Goal: Information Seeking & Learning: Learn about a topic

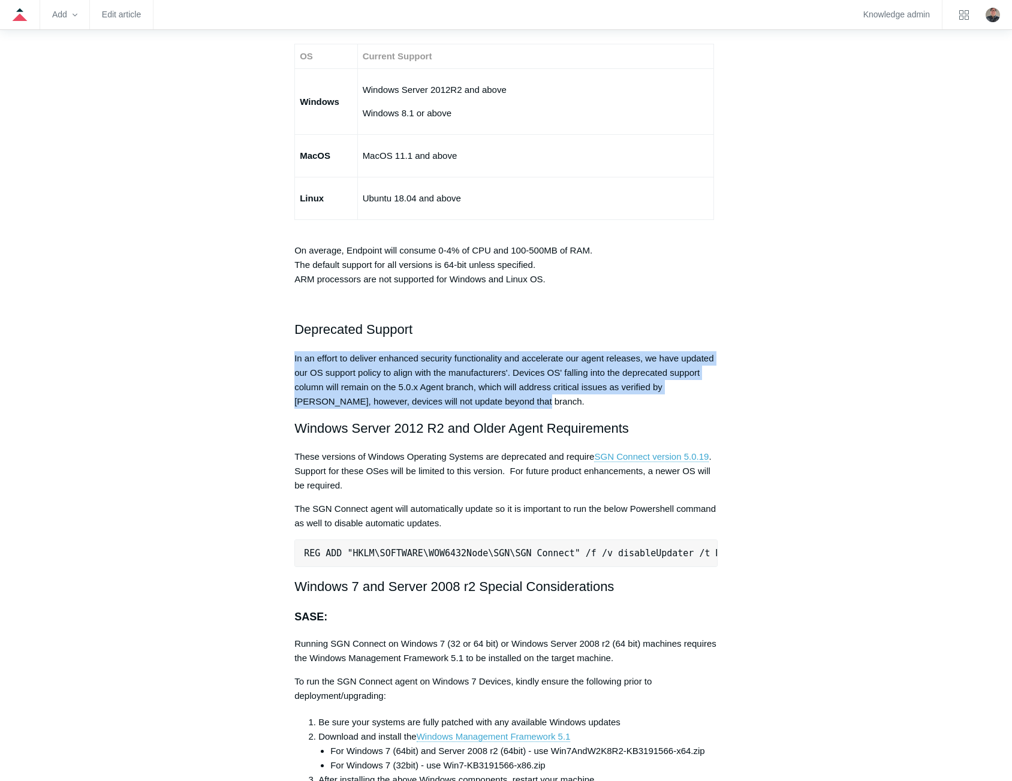
drag, startPoint x: 515, startPoint y: 398, endPoint x: 287, endPoint y: 360, distance: 231.5
click at [287, 360] on article "Minimum Requirements Follow Not yet followed by anyone The SGN Connect Agent ca…" at bounding box center [505, 71] width 459 height 4062
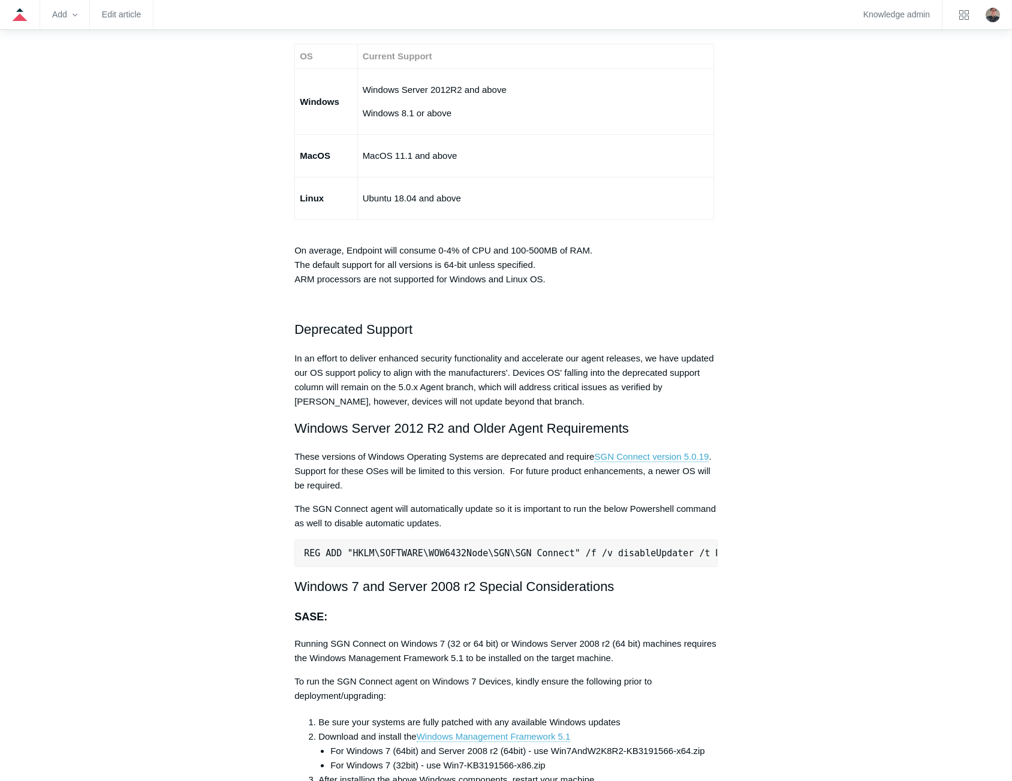
click at [245, 402] on aside "Articles in this section Installation Procedure for macOS 15 (Sequoia) Check to…" at bounding box center [217, 65] width 118 height 4050
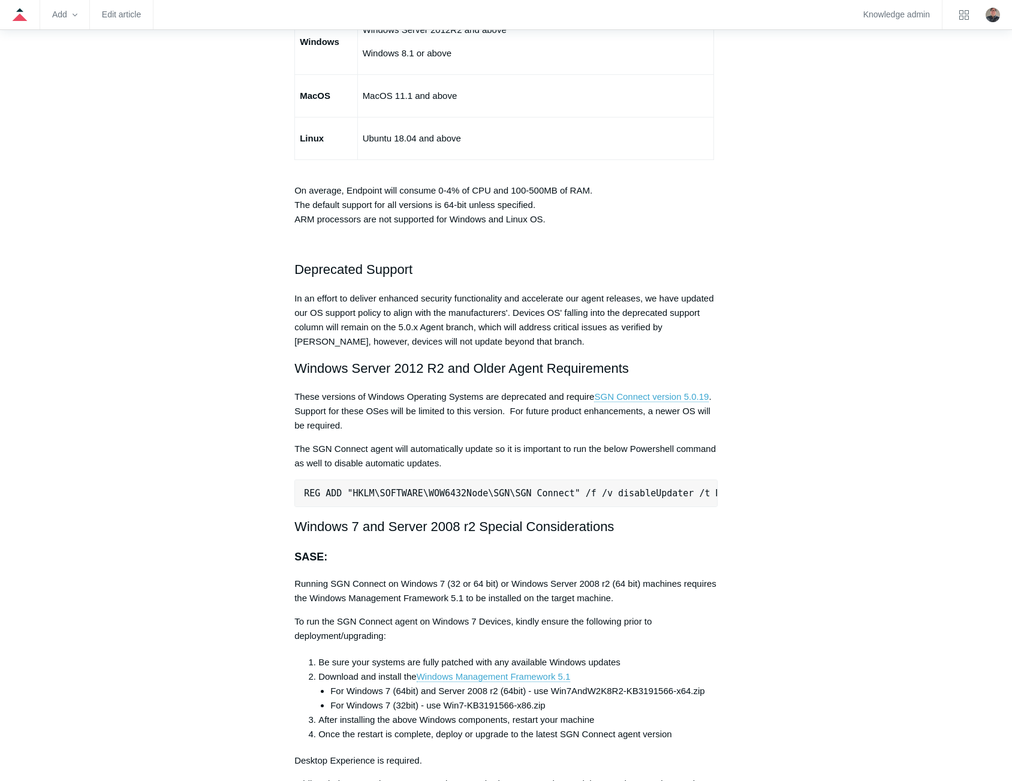
click at [393, 493] on pre "REG ADD "HKLM\SOFTWARE\WOW6432Node\SGN\SGN Connect" /f /v disableUpdater /t REG…" at bounding box center [505, 494] width 423 height 28
copy div "REG ADD "HKLM\SOFTWARE\WOW6432Node\SGN\SGN Connect" /f /v disableUpdater /t REG…"
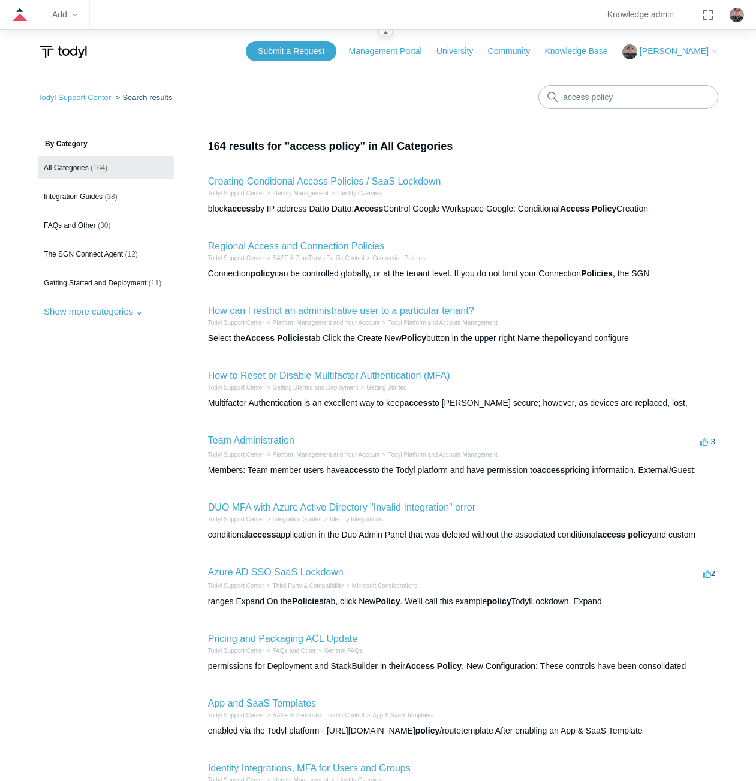
click at [364, 7] on zd-hc-navbar "Add Knowledge admin" at bounding box center [378, 15] width 756 height 30
click at [380, 92] on nav "Todyl Support Center Search results access policy" at bounding box center [378, 102] width 680 height 34
drag, startPoint x: 619, startPoint y: 92, endPoint x: 559, endPoint y: 96, distance: 60.1
click at [559, 96] on input "access policy" at bounding box center [628, 97] width 180 height 24
click at [220, 314] on link "How can I restrict an administrative user to a particular tenant?" at bounding box center [341, 311] width 266 height 10
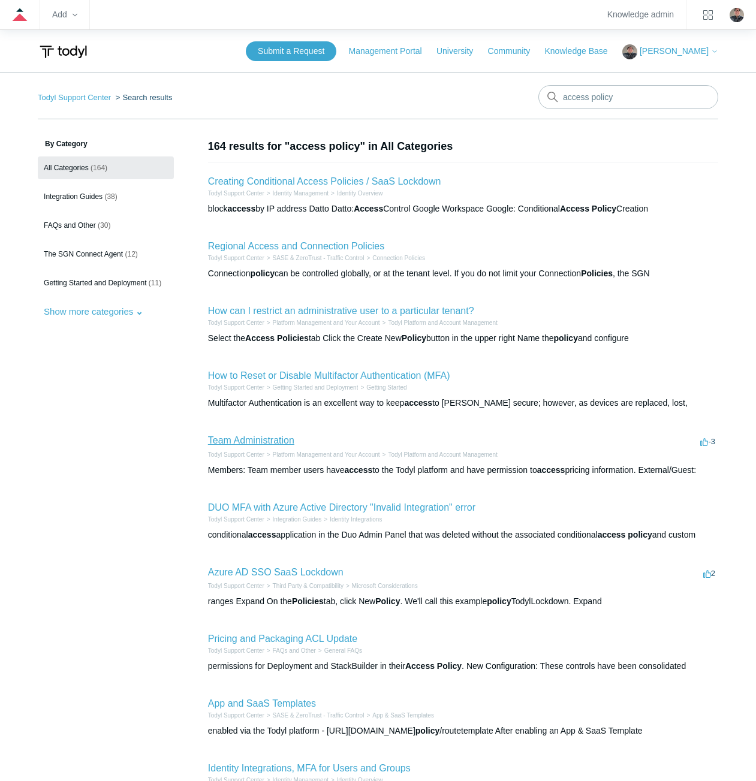
click at [227, 438] on link "Team Administration" at bounding box center [251, 440] width 86 height 10
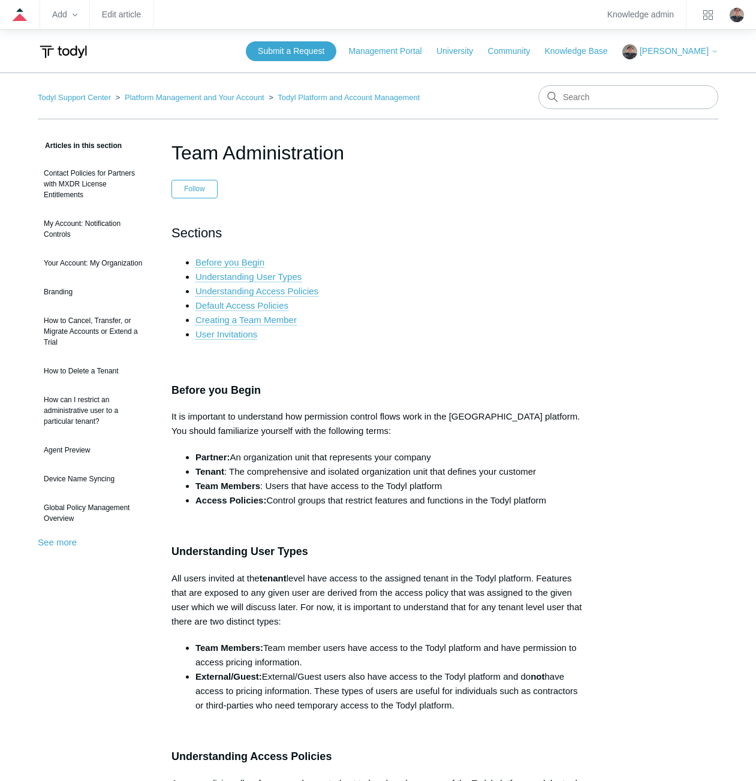
click at [279, 429] on p "It is important to understand how permission control flows work in the [GEOGRAP…" at bounding box center [377, 423] width 413 height 29
